Goal: Information Seeking & Learning: Learn about a topic

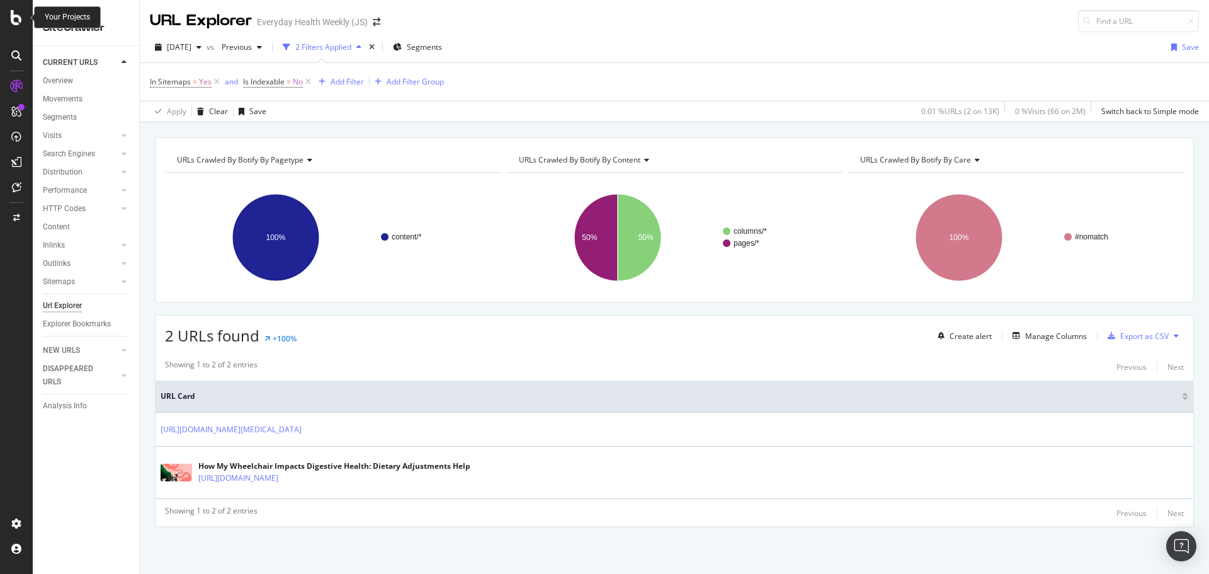
click at [14, 23] on icon at bounding box center [16, 17] width 11 height 15
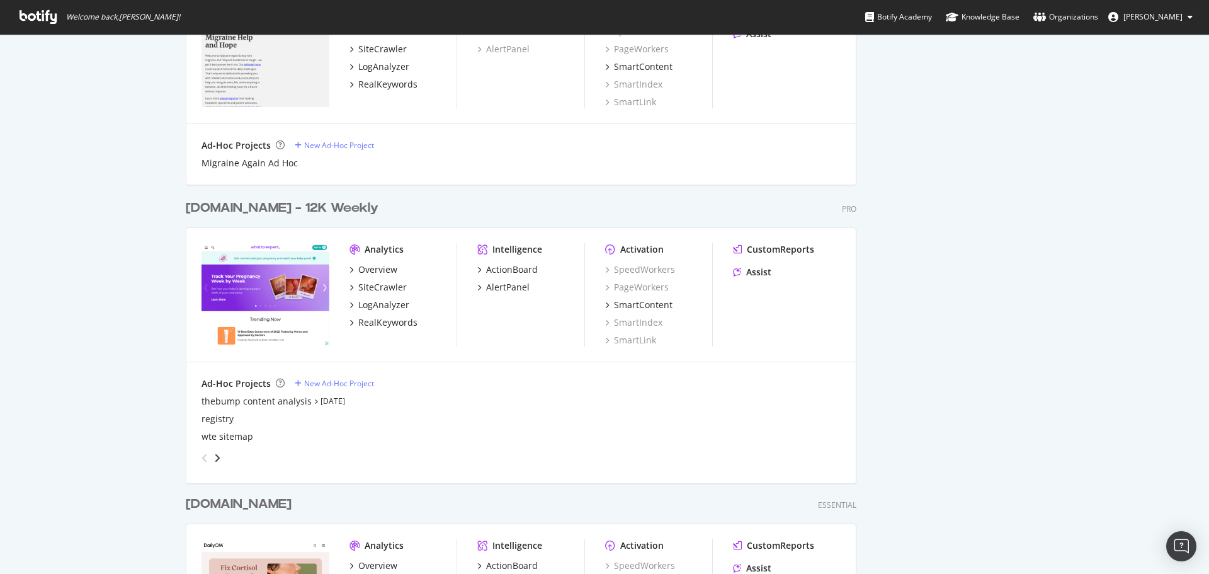
scroll to position [1890, 0]
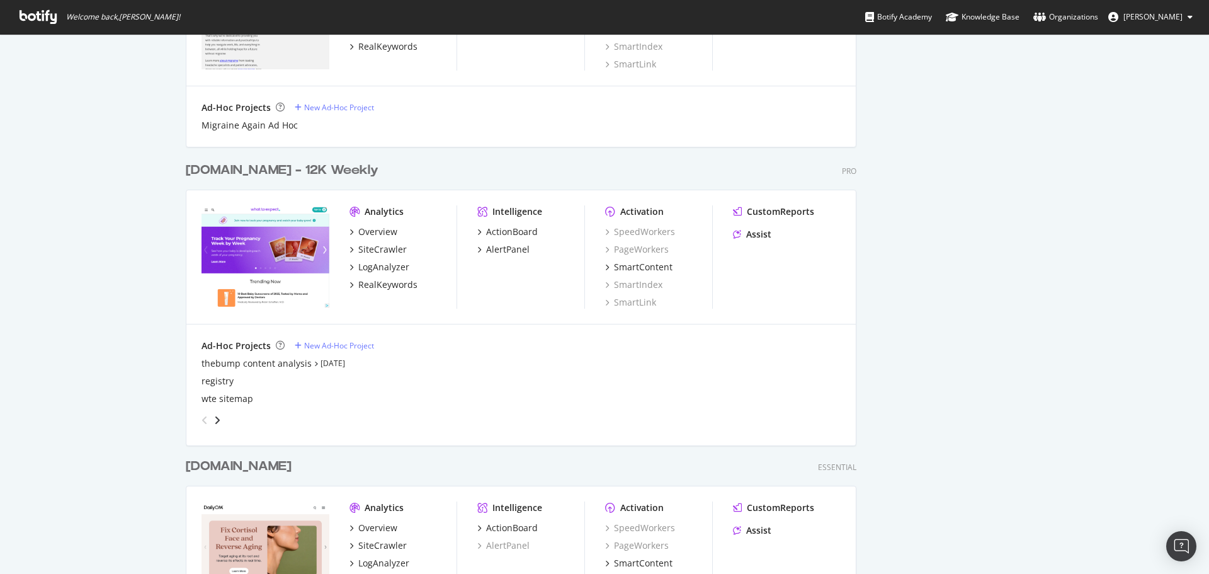
click at [244, 177] on div "[DOMAIN_NAME] - 12K Weekly" at bounding box center [282, 170] width 193 height 18
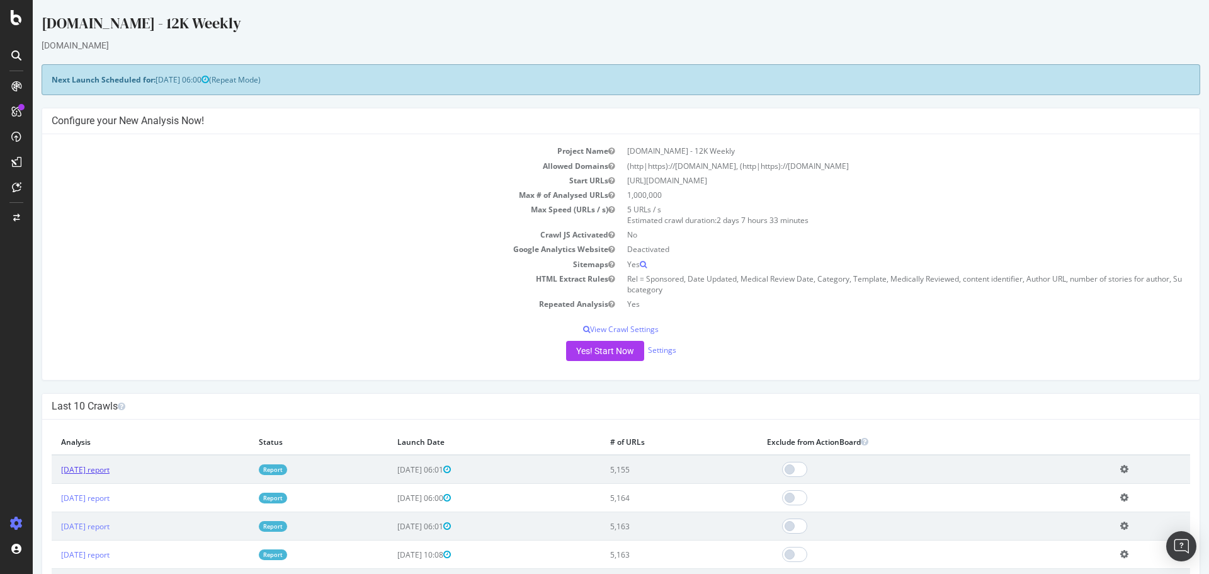
click at [105, 470] on link "[DATE] report" at bounding box center [85, 469] width 49 height 11
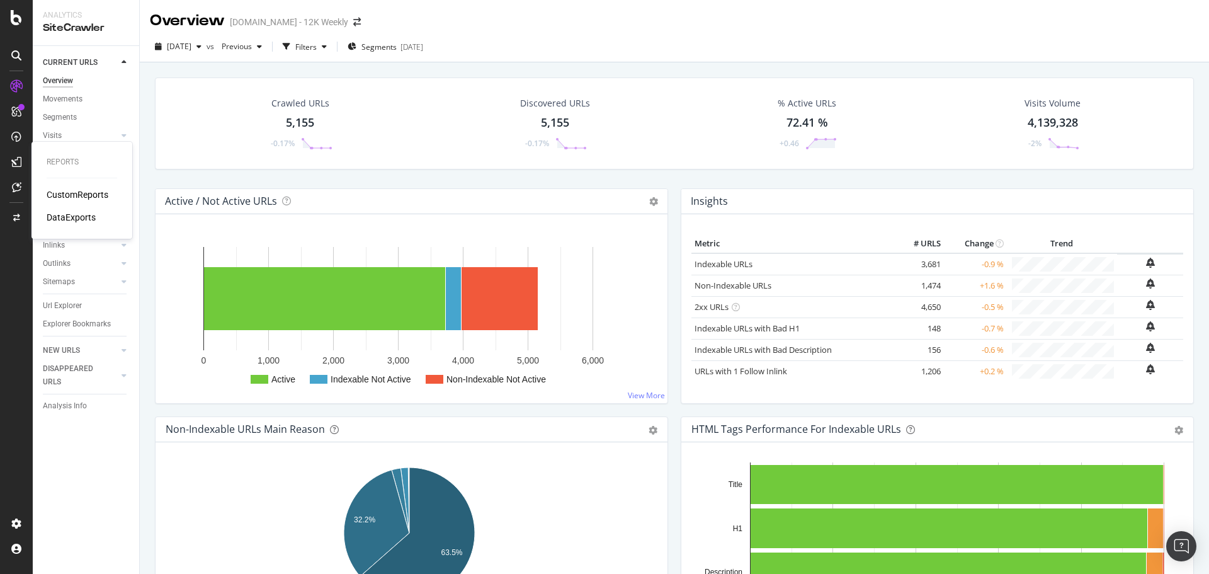
click at [62, 192] on div "CustomReports" at bounding box center [78, 194] width 62 height 13
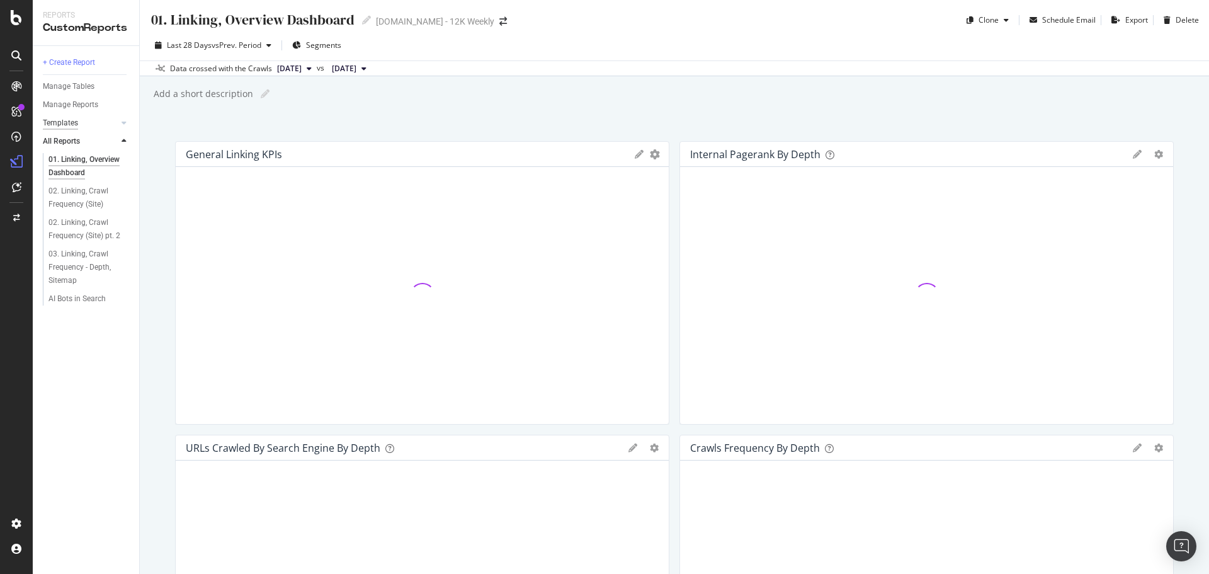
click at [62, 127] on div "Templates" at bounding box center [60, 123] width 35 height 13
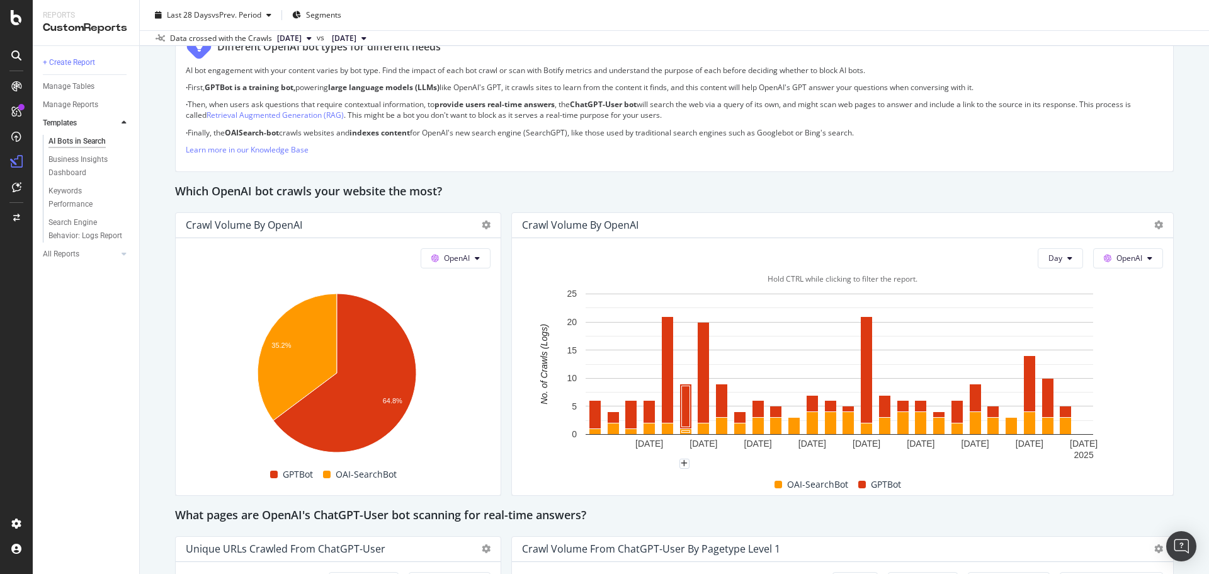
scroll to position [1008, 0]
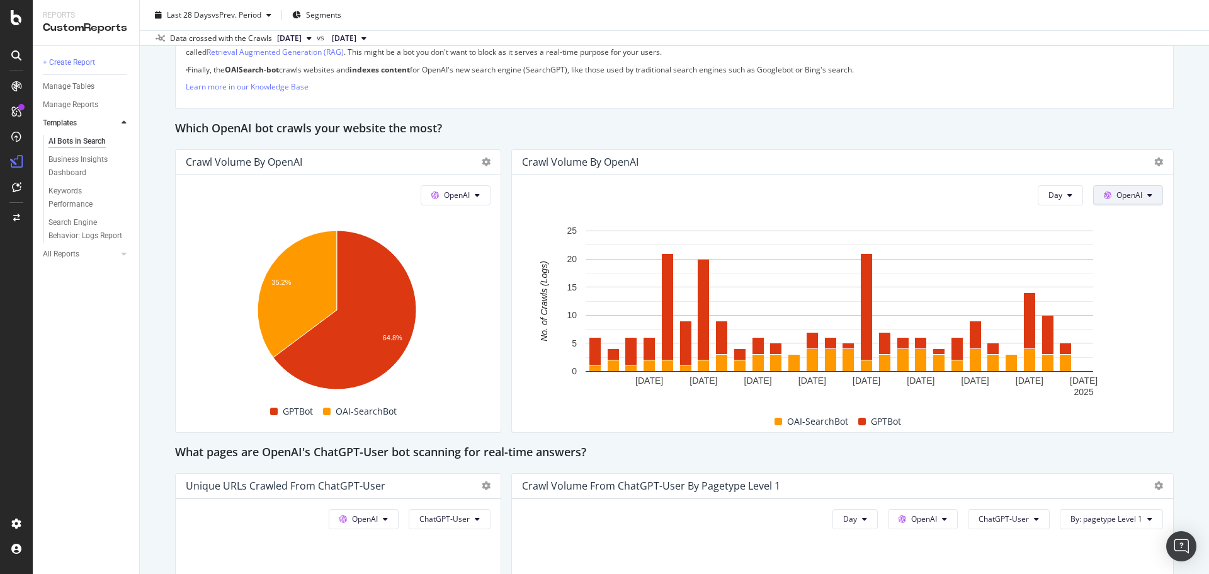
click at [1141, 202] on button "OpenAI" at bounding box center [1129, 195] width 70 height 20
click at [1138, 292] on span "Other AI Bots" at bounding box center [1138, 290] width 47 height 11
